Goal: Navigation & Orientation: Find specific page/section

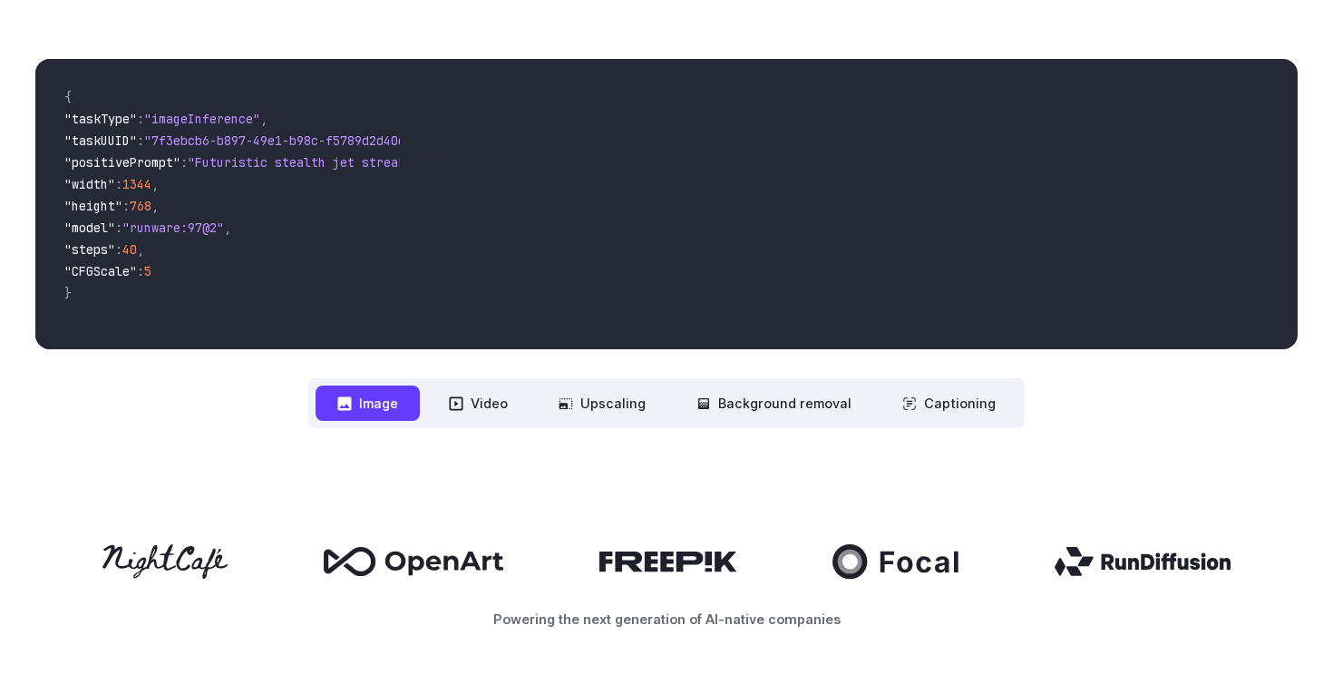
scroll to position [532, 0]
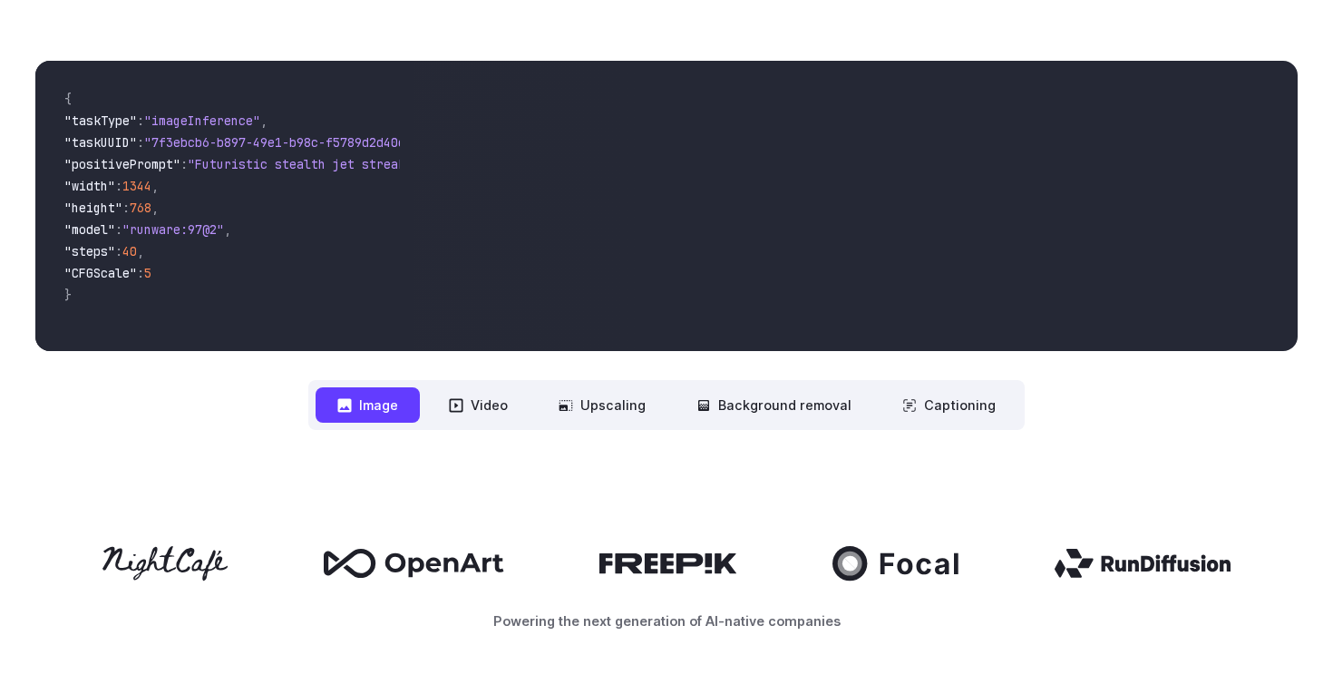
click at [430, 401] on nav "**********" at bounding box center [666, 405] width 716 height 50
click at [505, 402] on button "Video" at bounding box center [478, 404] width 102 height 35
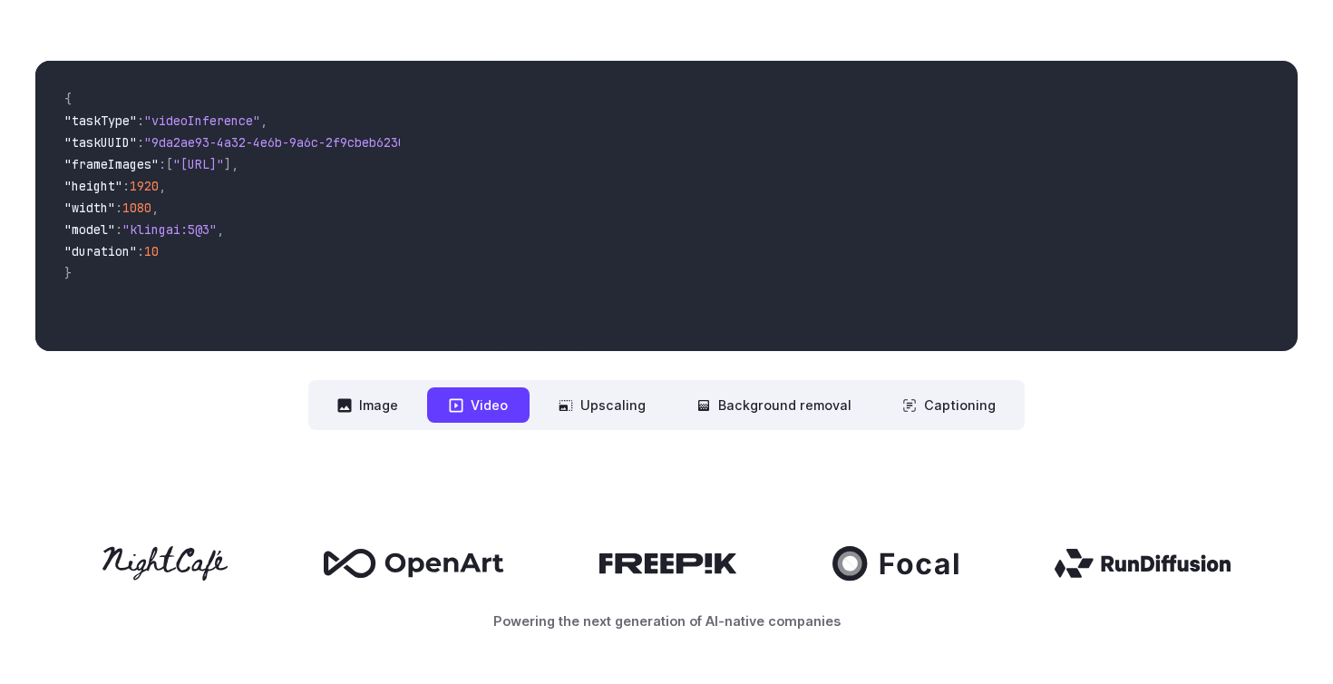
click at [446, 404] on button "Video" at bounding box center [478, 404] width 102 height 35
click at [406, 404] on button "Image" at bounding box center [368, 404] width 104 height 35
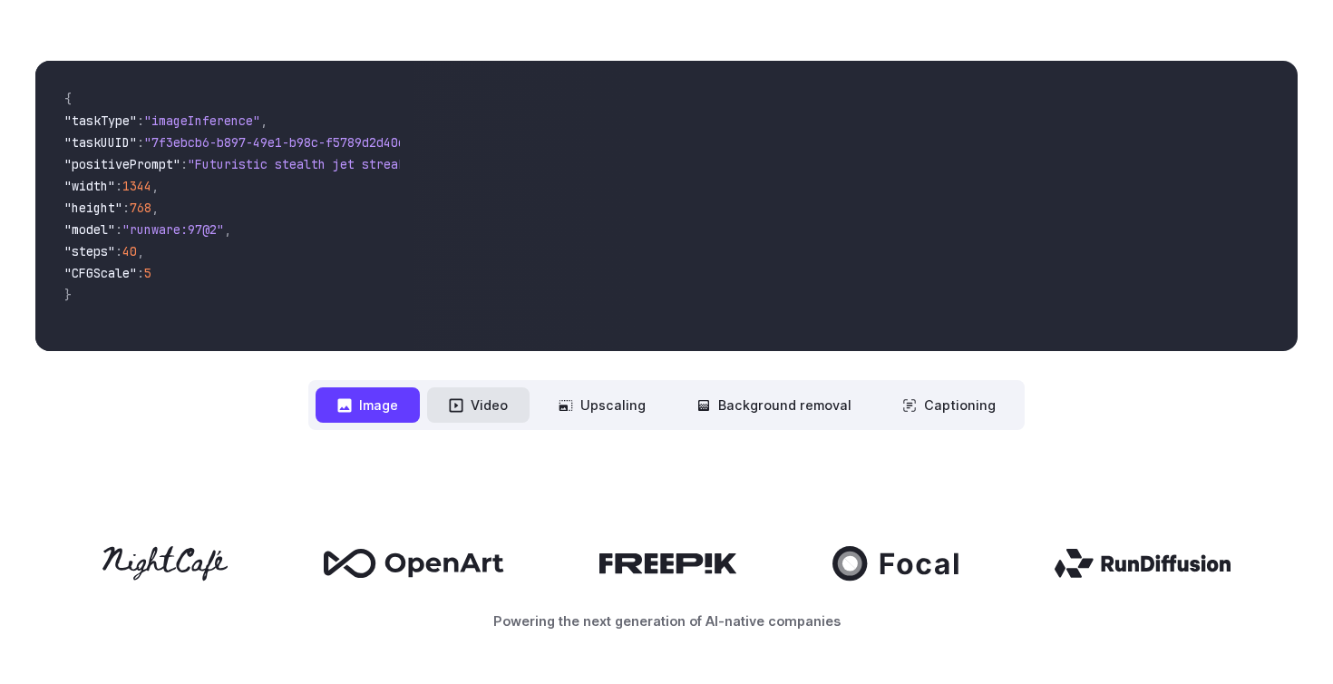
click at [463, 402] on icon at bounding box center [456, 405] width 15 height 15
click at [456, 409] on icon at bounding box center [457, 405] width 14 height 14
click at [559, 419] on button "Upscaling" at bounding box center [602, 404] width 131 height 35
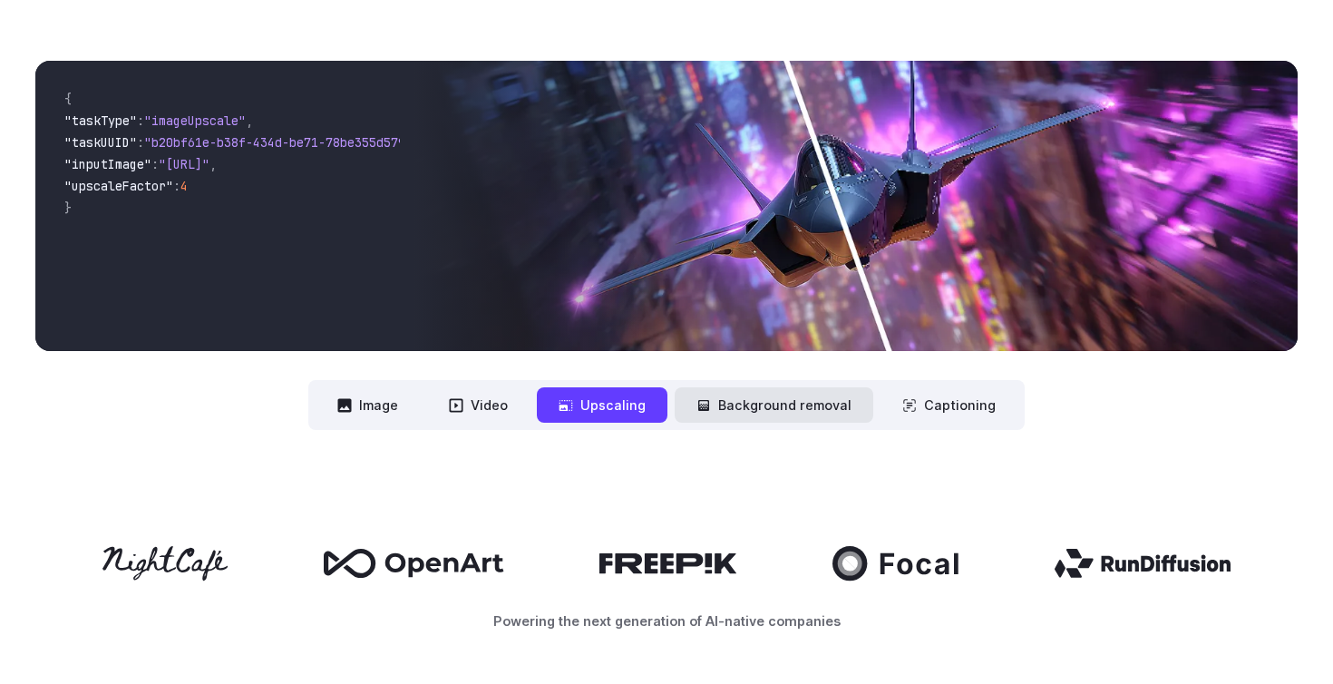
click at [711, 410] on icon at bounding box center [704, 405] width 15 height 15
click at [642, 414] on button "Upscaling" at bounding box center [602, 404] width 131 height 35
click at [768, 415] on button "Background removal" at bounding box center [774, 404] width 199 height 35
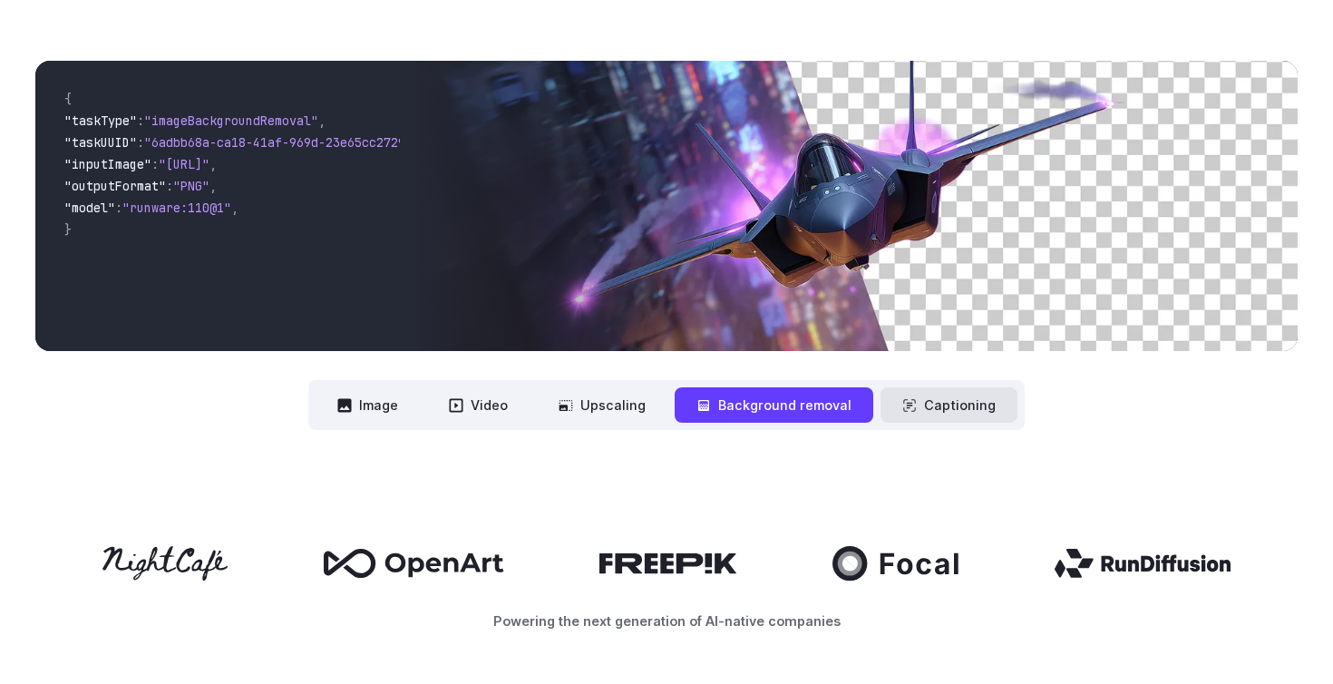
click at [939, 409] on button "Captioning" at bounding box center [949, 404] width 137 height 35
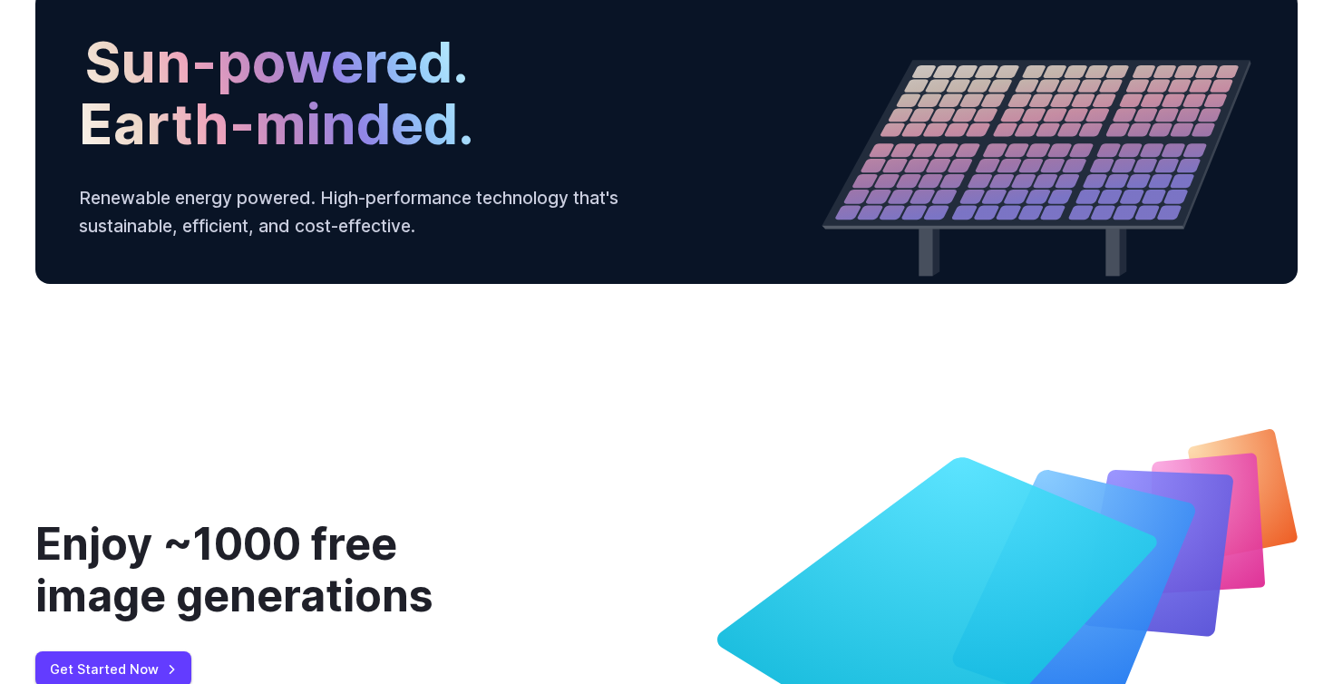
scroll to position [6436, 0]
